Goal: Information Seeking & Learning: Learn about a topic

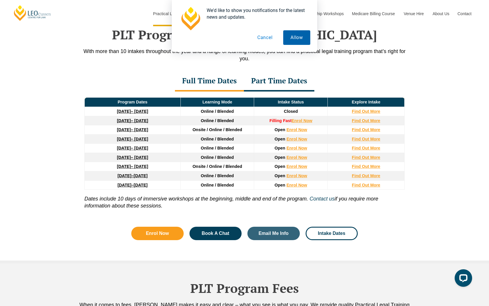
click at [298, 39] on button "Allow" at bounding box center [296, 37] width 27 height 15
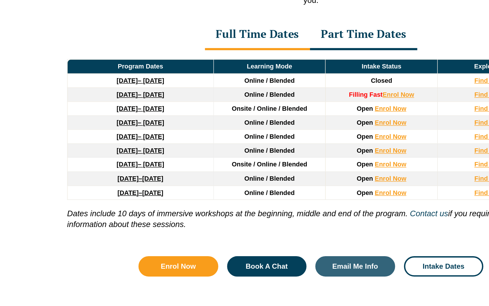
click at [59, 135] on div "PLT Program Dates in Victoria With more than 10 intakes throughout the year and…" at bounding box center [244, 130] width 489 height 265
drag, startPoint x: 92, startPoint y: 159, endPoint x: 170, endPoint y: 160, distance: 77.5
click at [170, 160] on td "22 June 2026 – 6 November 2026" at bounding box center [133, 157] width 96 height 9
click at [173, 160] on td "22 June 2026 – 6 November 2026" at bounding box center [133, 157] width 96 height 9
drag, startPoint x: 176, startPoint y: 160, endPoint x: 96, endPoint y: 159, distance: 80.1
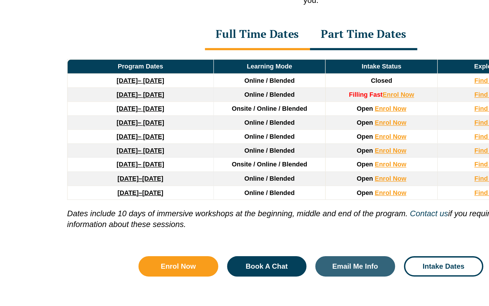
click at [96, 159] on td "22 June 2026 – 6 November 2026" at bounding box center [133, 157] width 96 height 9
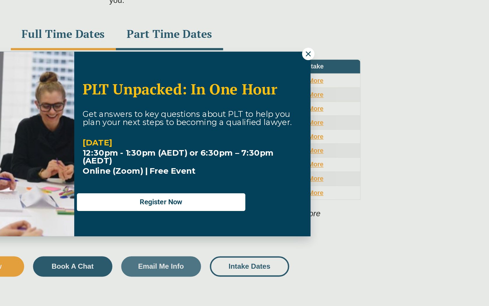
click at [369, 92] on icon at bounding box center [370, 93] width 3 height 3
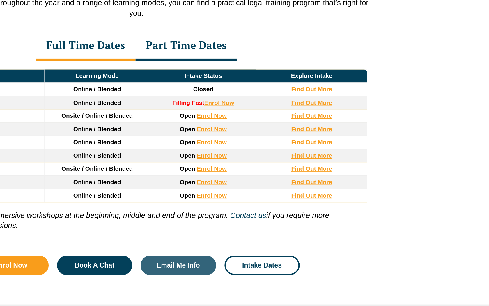
scroll to position [760, 0]
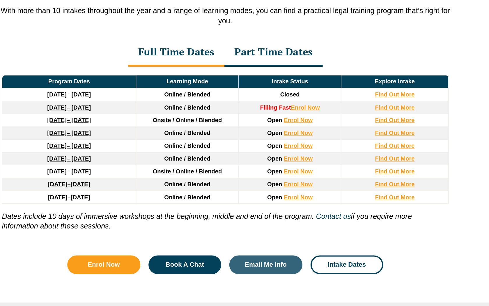
click at [175, 169] on td "3 August 2026 – 18 December 2026" at bounding box center [133, 166] width 96 height 9
drag, startPoint x: 176, startPoint y: 169, endPoint x: 98, endPoint y: 167, distance: 77.8
click at [98, 167] on td "3 August 2026 – 18 December 2026" at bounding box center [133, 166] width 96 height 9
click at [176, 170] on td "3 August 2026 – 18 December 2026" at bounding box center [133, 166] width 96 height 9
drag, startPoint x: 174, startPoint y: 169, endPoint x: 97, endPoint y: 167, distance: 76.9
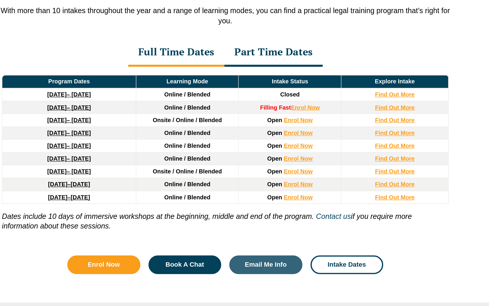
click at [97, 167] on td "3 August 2026 – 18 December 2026" at bounding box center [133, 166] width 96 height 9
click at [177, 168] on td "3 August 2026 – 18 December 2026" at bounding box center [133, 166] width 96 height 9
drag, startPoint x: 177, startPoint y: 159, endPoint x: 87, endPoint y: 158, distance: 89.4
click at [87, 158] on td "22 June 2026 – 6 November 2026" at bounding box center [133, 157] width 96 height 9
click at [179, 169] on td "3 August 2026 – 18 December 2026" at bounding box center [133, 166] width 96 height 9
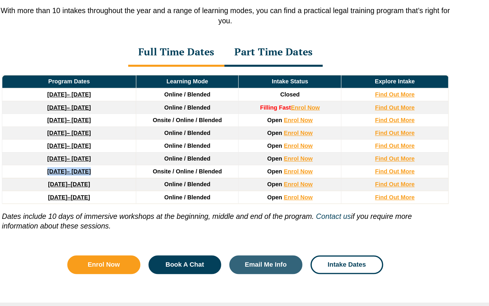
drag, startPoint x: 181, startPoint y: 169, endPoint x: 96, endPoint y: 169, distance: 84.8
click at [96, 169] on tr "3 August 2026 – 18 December 2026 Onsite / Online / Blended Open Enrol Now Find …" at bounding box center [245, 166] width 320 height 9
click at [176, 168] on td "3 August 2026 – 18 December 2026" at bounding box center [133, 166] width 96 height 9
drag, startPoint x: 181, startPoint y: 169, endPoint x: 99, endPoint y: 169, distance: 82.1
click at [99, 169] on tr "3 August 2026 – 18 December 2026 Onsite / Online / Blended Open Enrol Now Find …" at bounding box center [245, 166] width 320 height 9
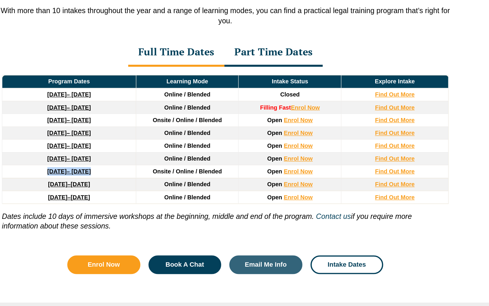
click at [176, 168] on td "3 August 2026 – 18 December 2026" at bounding box center [133, 166] width 96 height 9
drag, startPoint x: 179, startPoint y: 168, endPoint x: 90, endPoint y: 170, distance: 88.6
click at [90, 170] on td "3 August 2026 – 18 December 2026" at bounding box center [133, 166] width 96 height 9
click at [174, 169] on td "3 August 2026 – 18 December 2026" at bounding box center [133, 166] width 96 height 9
